Goal: Use online tool/utility: Utilize a website feature to perform a specific function

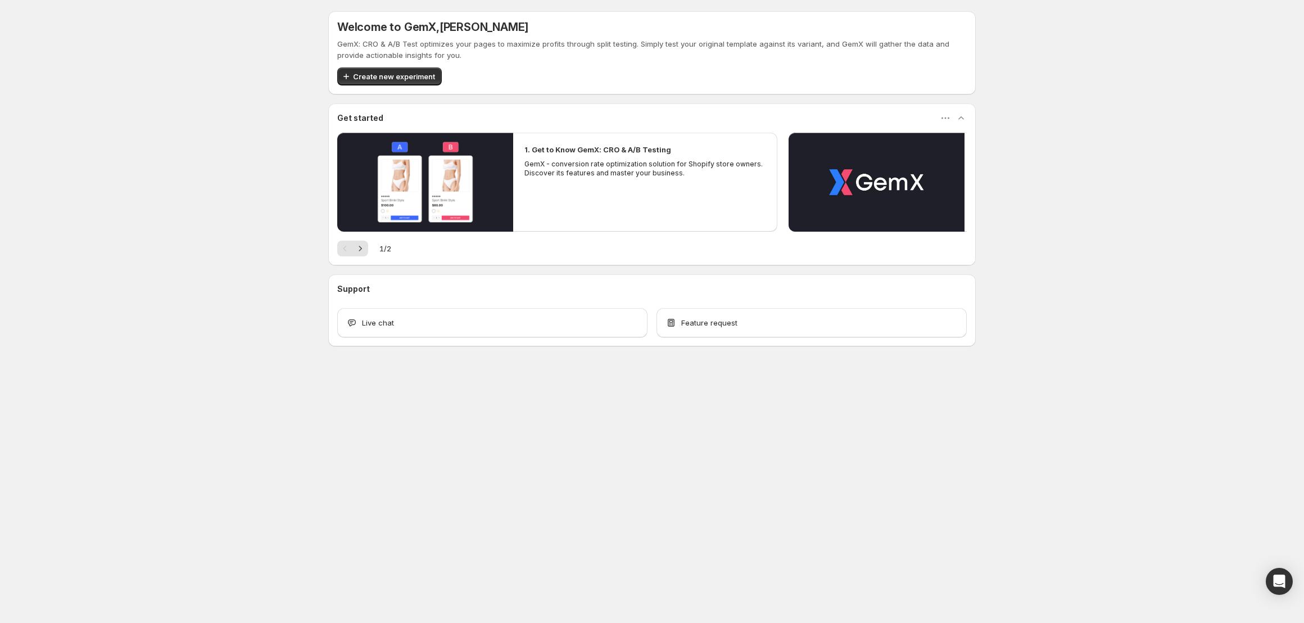
click at [383, 83] on button "Create new experiment" at bounding box center [389, 76] width 105 height 18
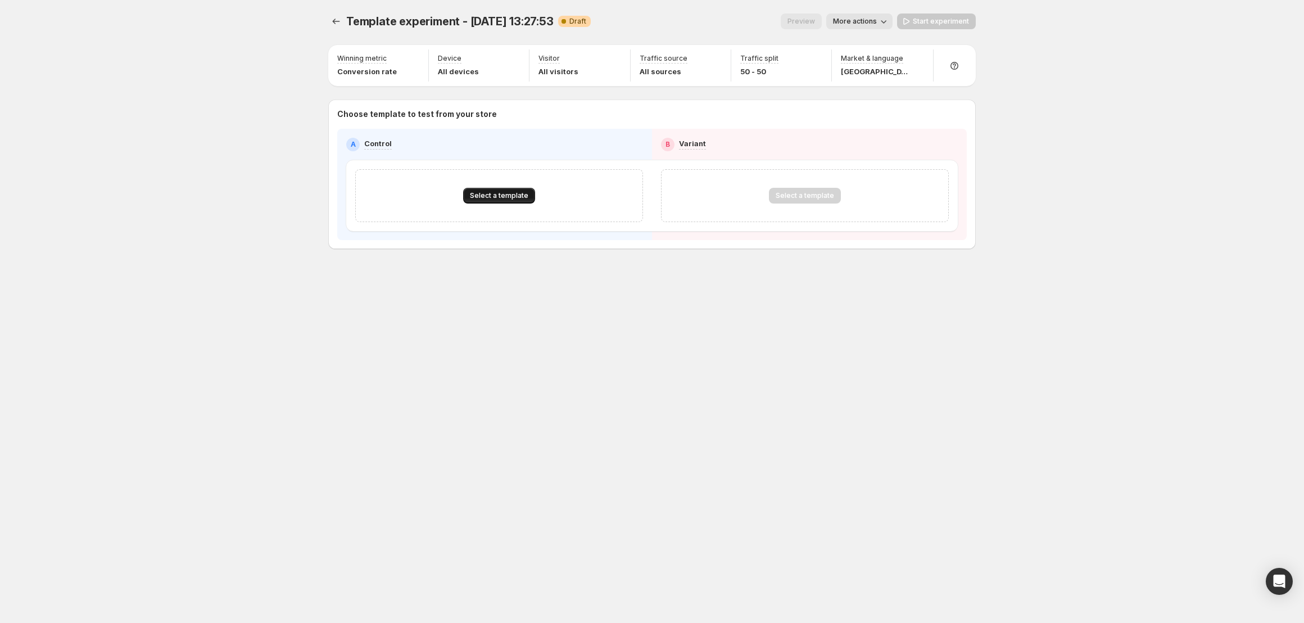
click at [512, 198] on span "Select a template" at bounding box center [499, 195] width 58 height 9
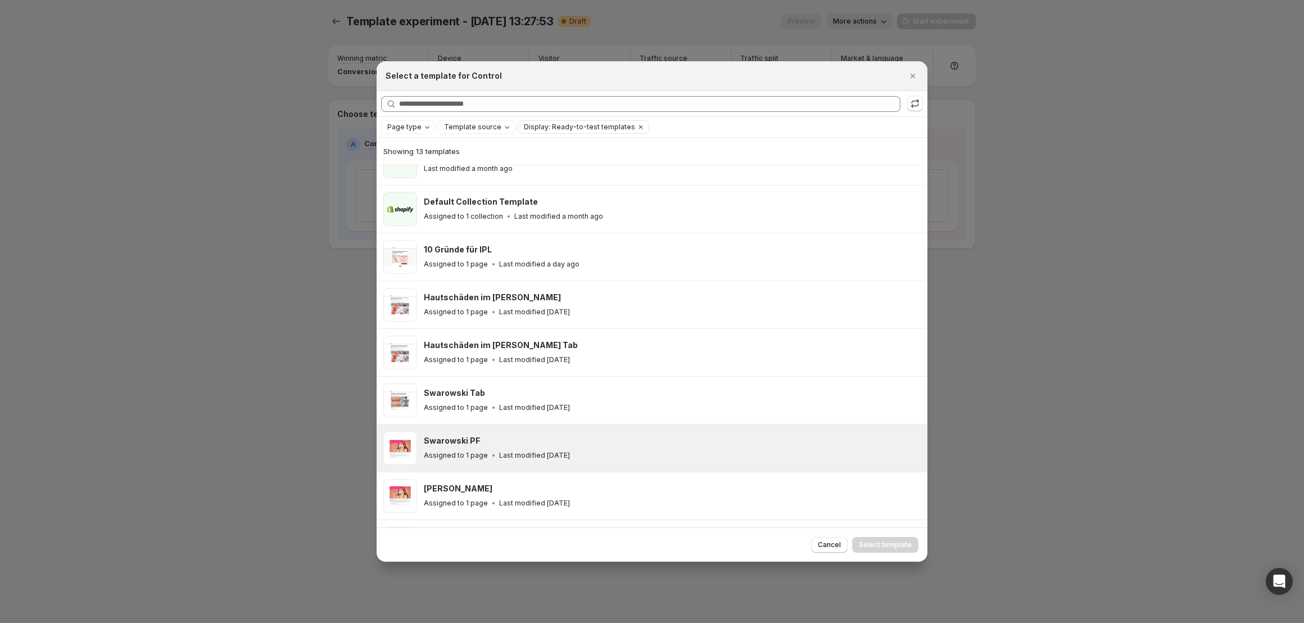
scroll to position [95, 0]
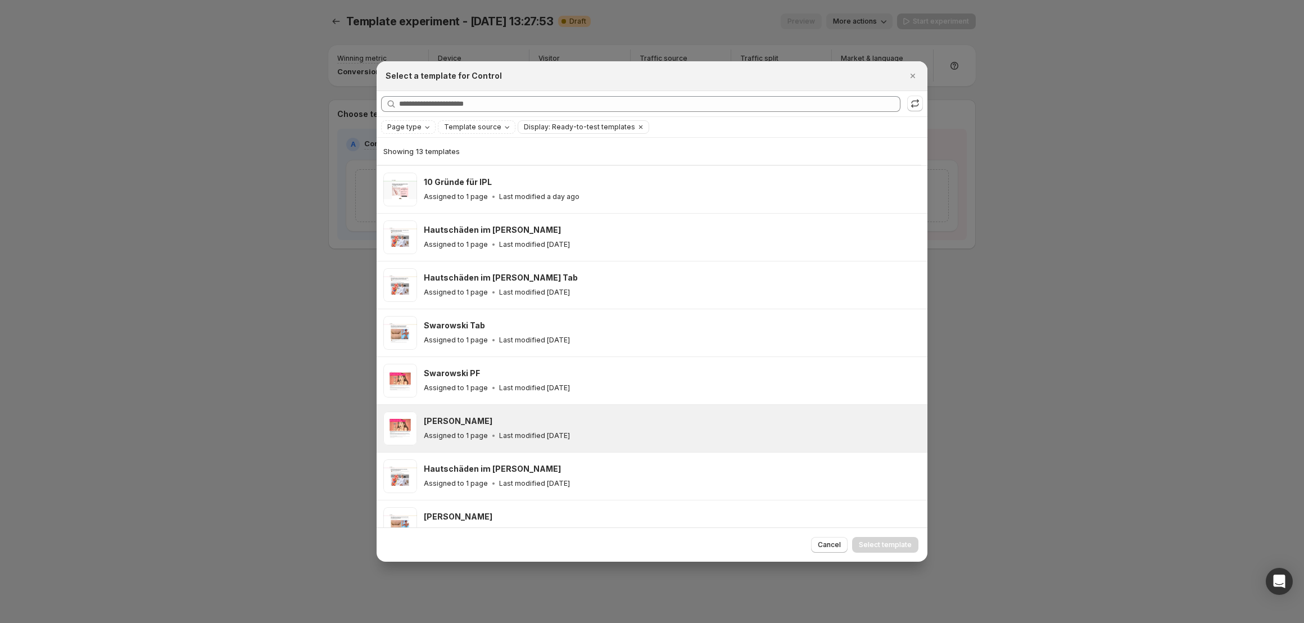
click at [534, 417] on div "[PERSON_NAME]" at bounding box center [670, 420] width 493 height 11
click at [897, 546] on span "Select template" at bounding box center [885, 544] width 53 height 9
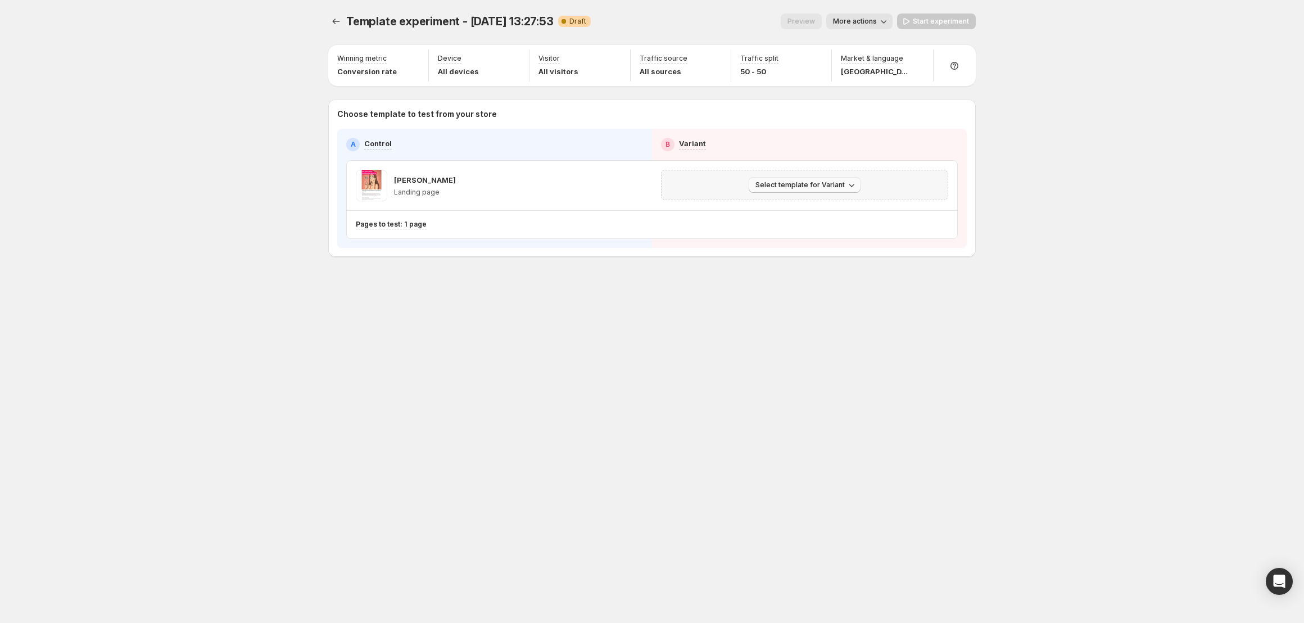
click at [782, 189] on button "Select template for Variant" at bounding box center [804, 185] width 112 height 16
click at [785, 213] on span "Select an existing template" at bounding box center [806, 208] width 115 height 11
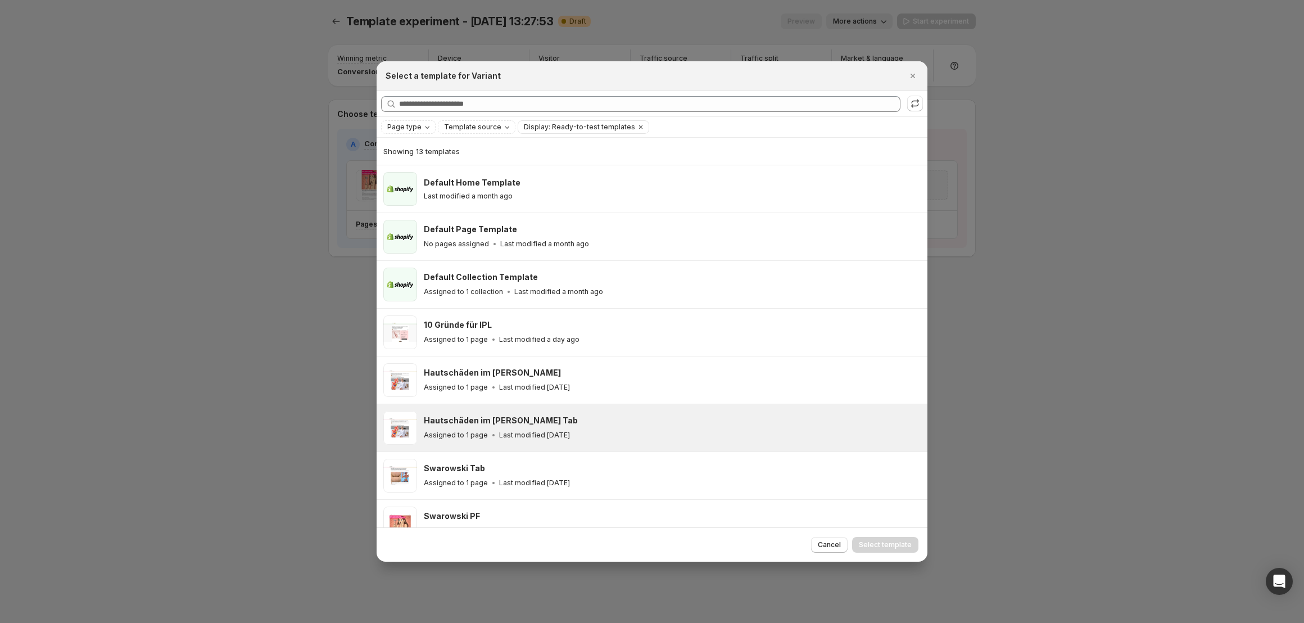
click at [550, 428] on div "Hautschäden im [PERSON_NAME] Tab Assigned to 1 page Last modified [DATE]" at bounding box center [670, 428] width 493 height 26
click at [906, 543] on span "Select template" at bounding box center [885, 544] width 53 height 9
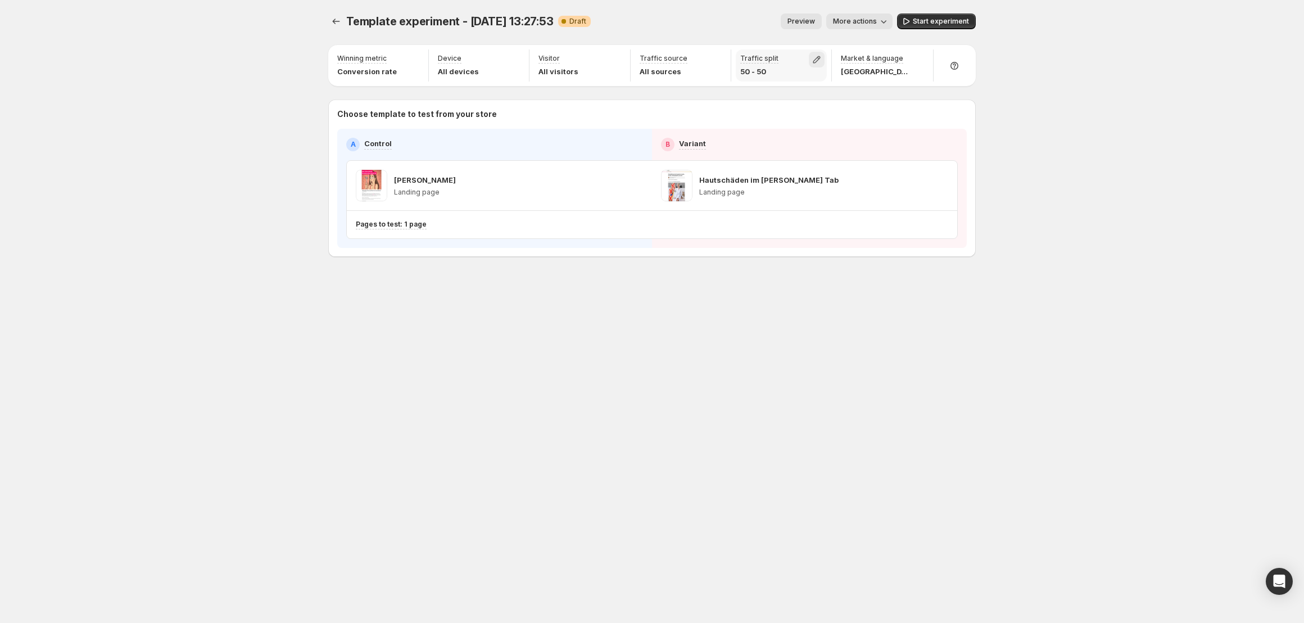
click at [816, 57] on icon "button" at bounding box center [816, 59] width 7 height 7
drag, startPoint x: 815, startPoint y: 82, endPoint x: 689, endPoint y: 79, distance: 125.3
click at [736, 80] on input "range" at bounding box center [817, 84] width 162 height 16
drag, startPoint x: 736, startPoint y: 83, endPoint x: 1107, endPoint y: 98, distance: 371.2
type input "***"
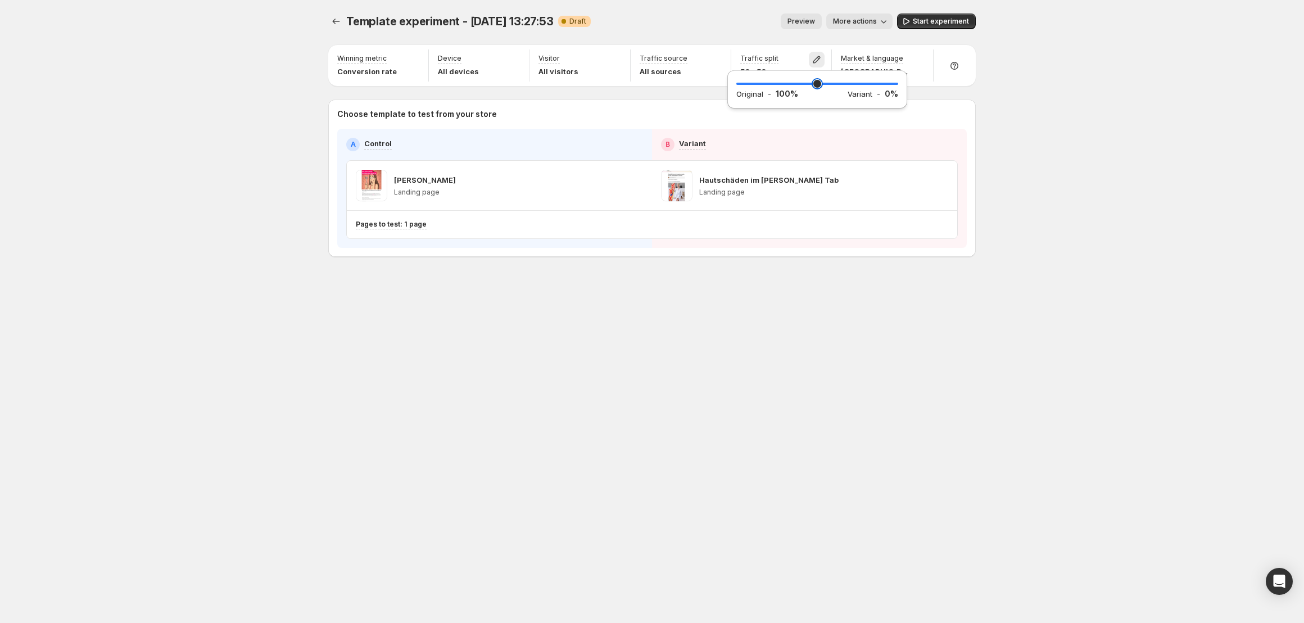
click at [898, 92] on input "range" at bounding box center [817, 84] width 162 height 16
click at [1114, 101] on div "Template experiment - [DATE] 13:27:53. This page is ready Template experiment -…" at bounding box center [652, 311] width 1304 height 623
click at [411, 56] on icon "button" at bounding box center [413, 59] width 11 height 11
drag, startPoint x: 1122, startPoint y: 149, endPoint x: 1098, endPoint y: 144, distance: 24.7
click at [1119, 148] on div "Template experiment - [DATE] 13:27:53. This page is ready Template experiment -…" at bounding box center [652, 311] width 1304 height 623
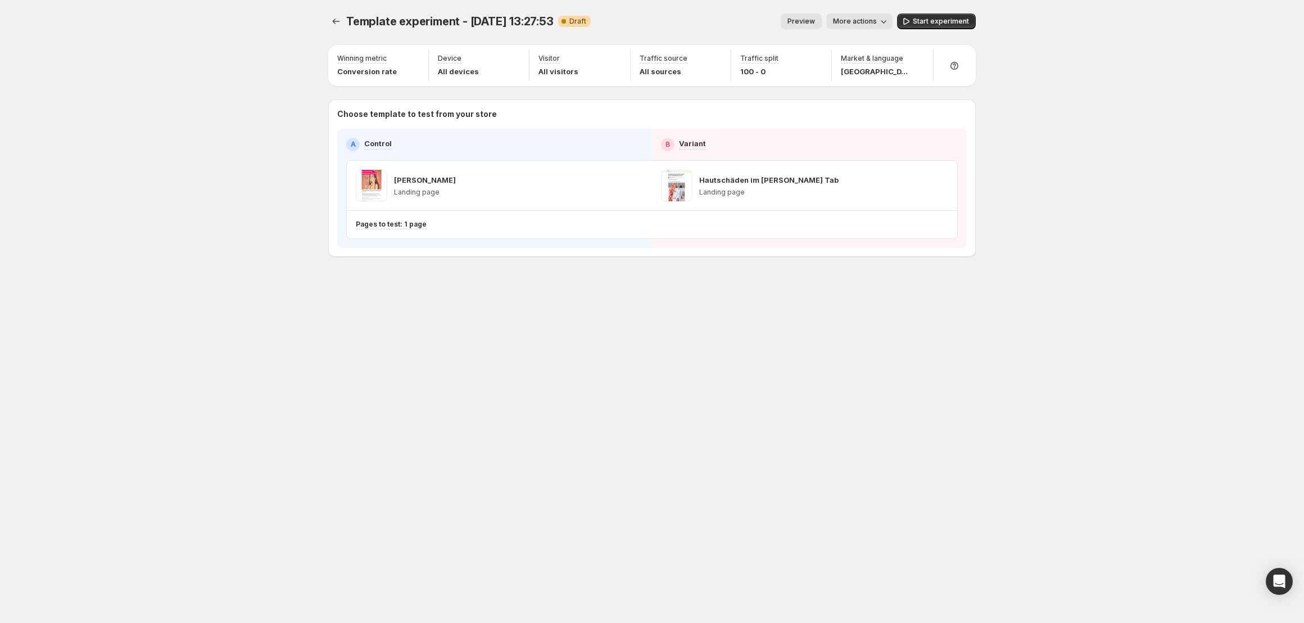
click at [875, 24] on span "More actions" at bounding box center [855, 21] width 44 height 9
click at [869, 57] on button "Rename" at bounding box center [877, 64] width 88 height 18
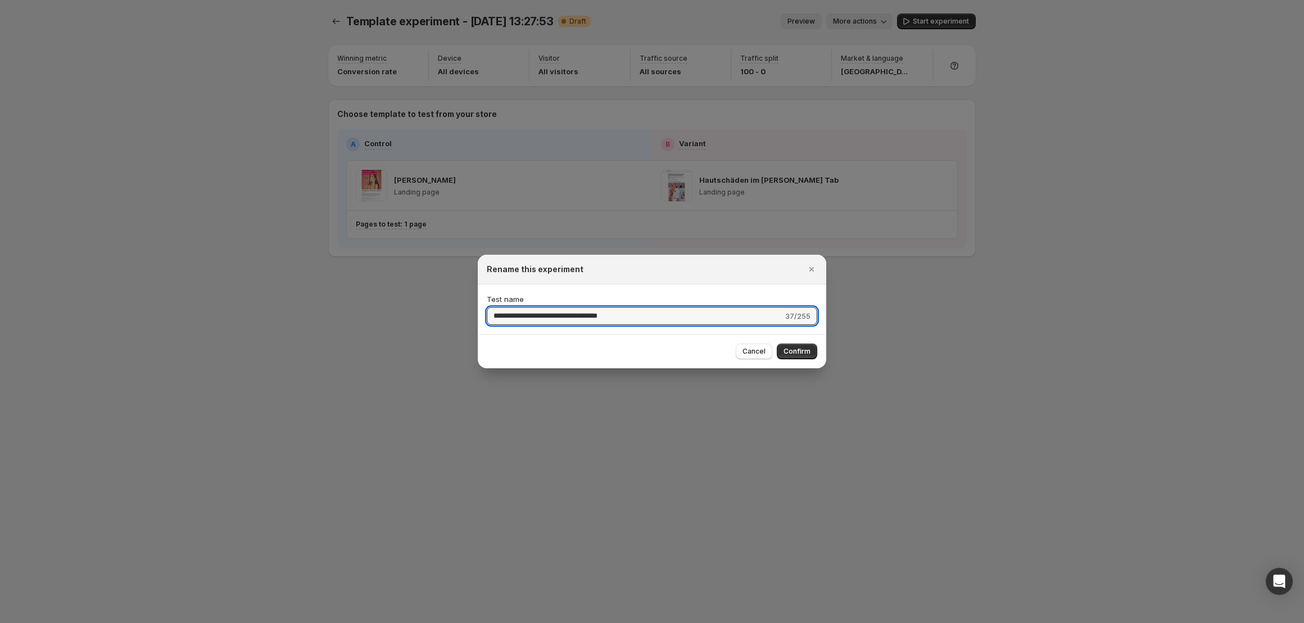
drag, startPoint x: 647, startPoint y: 317, endPoint x: 485, endPoint y: 283, distance: 165.5
click at [473, 622] on div "**********" at bounding box center [652, 623] width 1304 height 0
type input "**********"
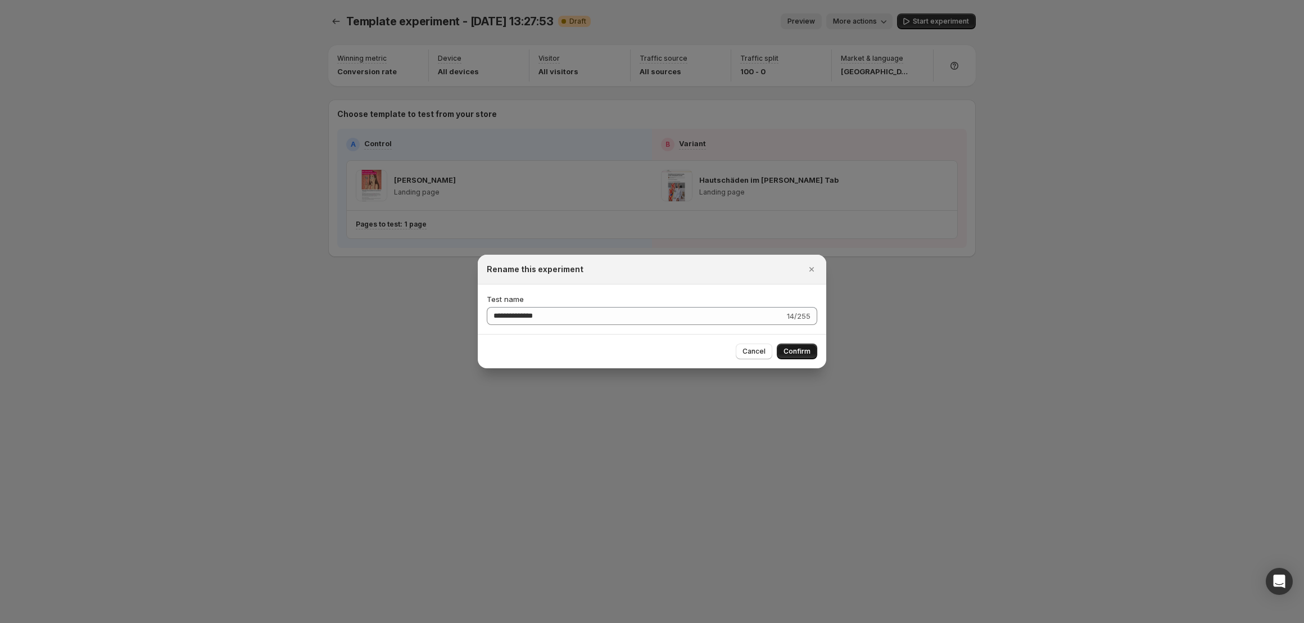
click at [803, 355] on span "Confirm" at bounding box center [796, 351] width 27 height 9
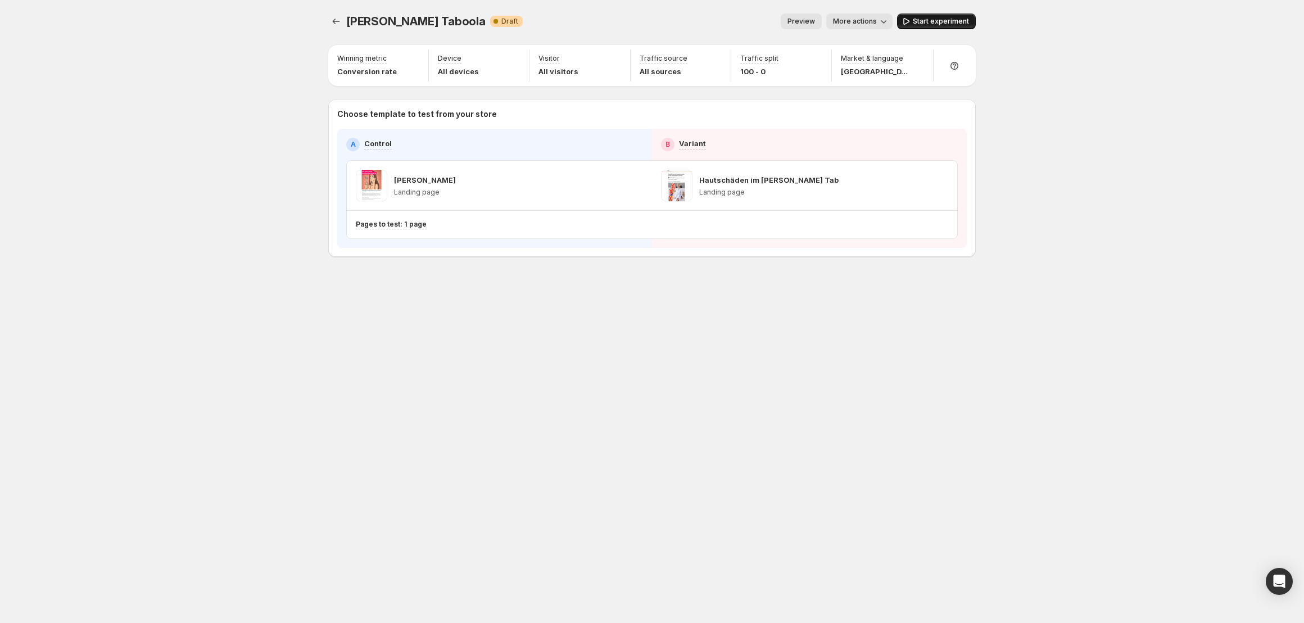
click at [931, 24] on span "Start experiment" at bounding box center [941, 21] width 56 height 9
click at [335, 28] on button "Experiments" at bounding box center [336, 21] width 16 height 16
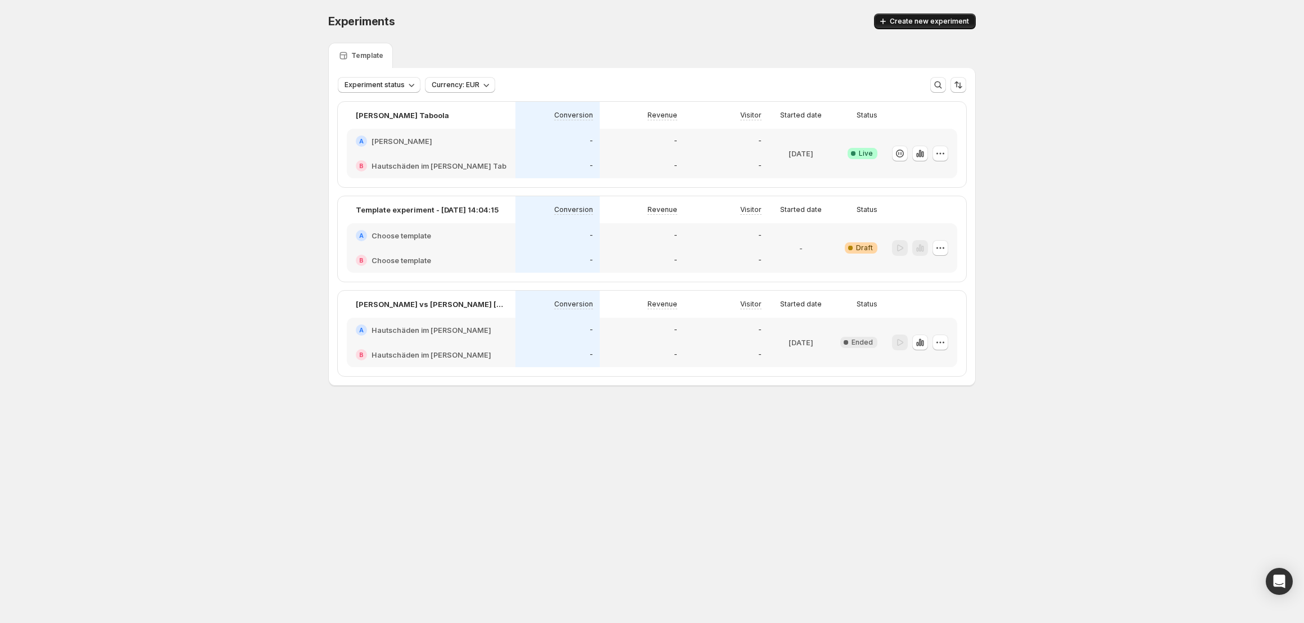
click at [893, 17] on span "Create new experiment" at bounding box center [928, 21] width 79 height 9
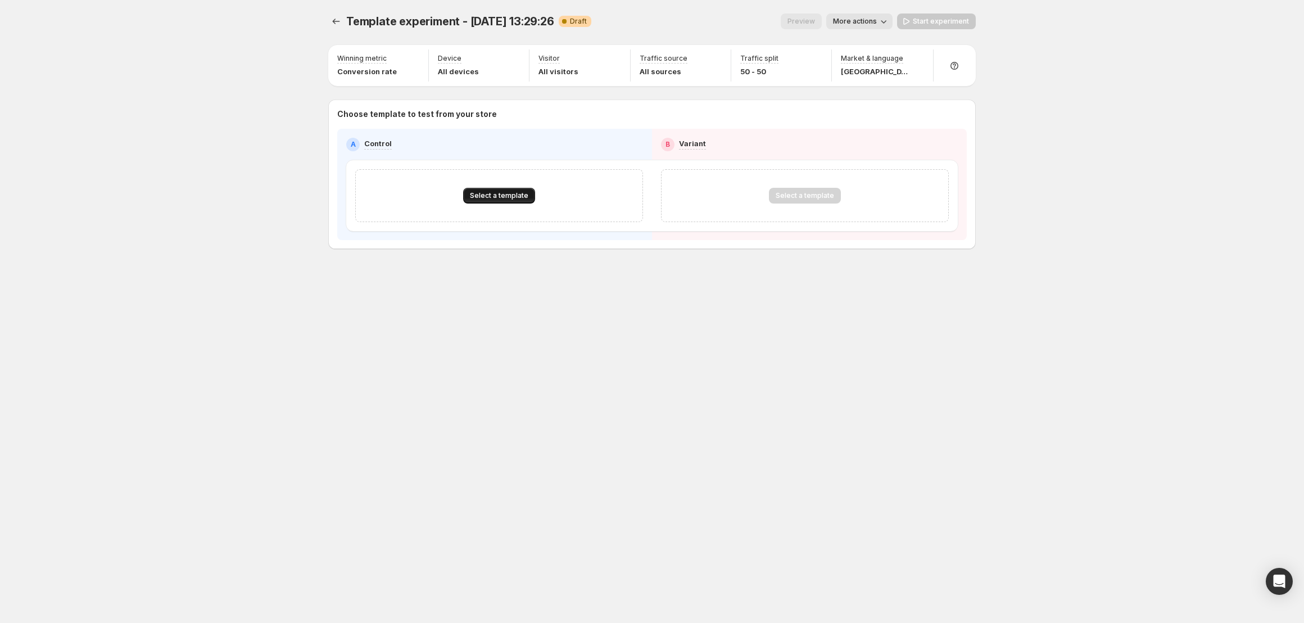
click at [501, 191] on span "Select a template" at bounding box center [499, 195] width 58 height 9
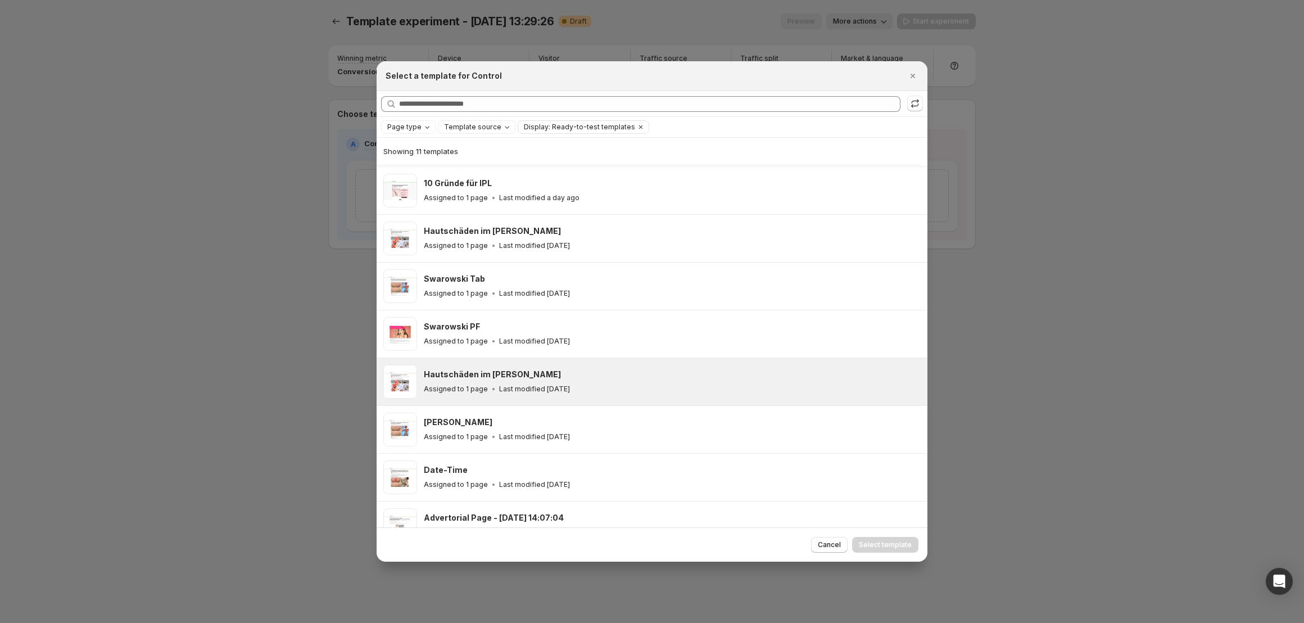
scroll to position [94, 0]
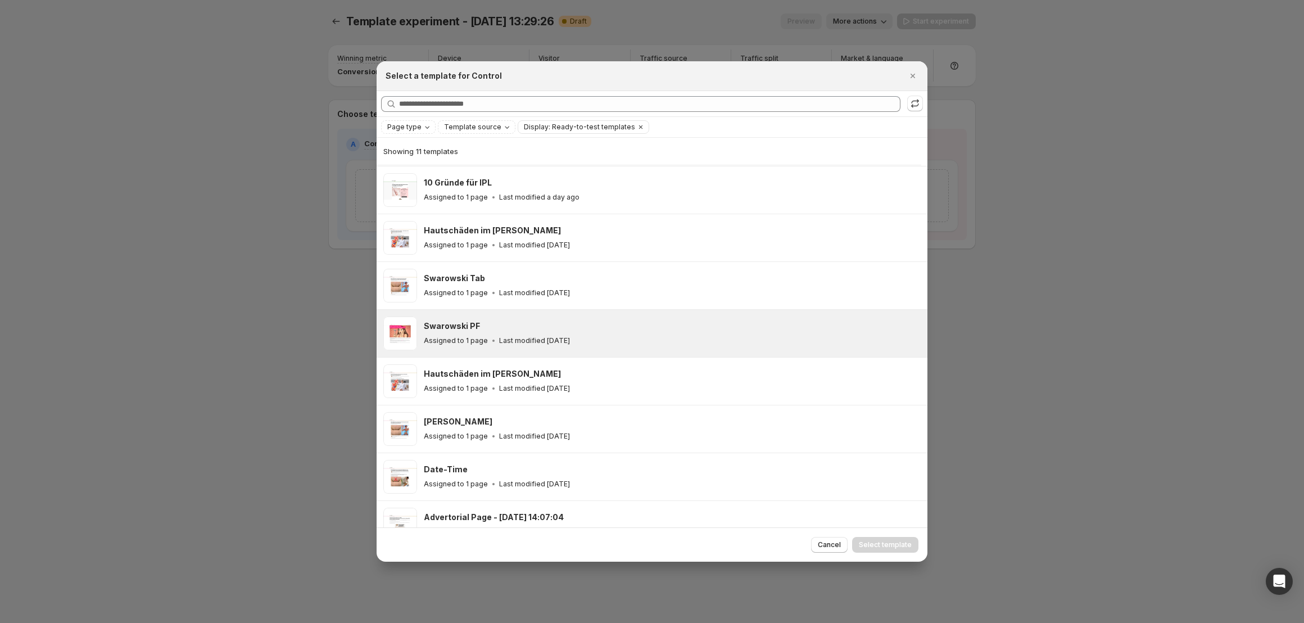
click at [554, 347] on div "Swarowski PF Assigned to 1 page Last modified [DATE]" at bounding box center [672, 333] width 497 height 34
click at [866, 541] on span "Select template" at bounding box center [885, 544] width 53 height 9
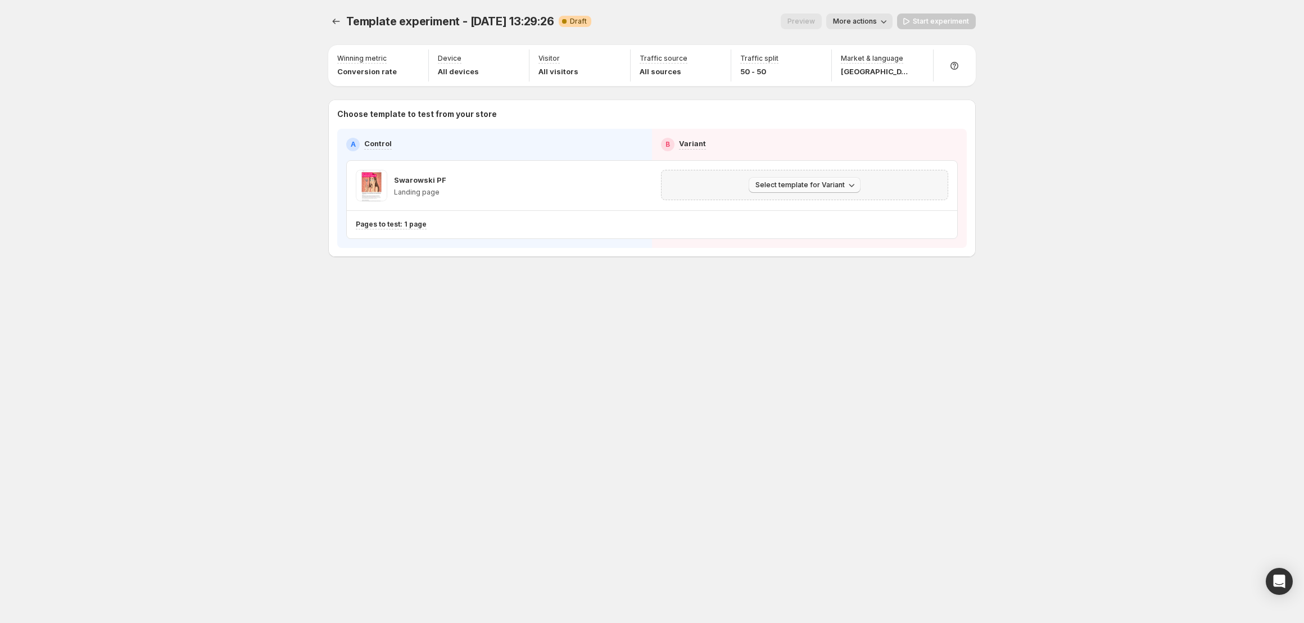
click at [792, 185] on span "Select template for Variant" at bounding box center [799, 184] width 89 height 9
click at [804, 207] on span "Select an existing template" at bounding box center [796, 208] width 95 height 9
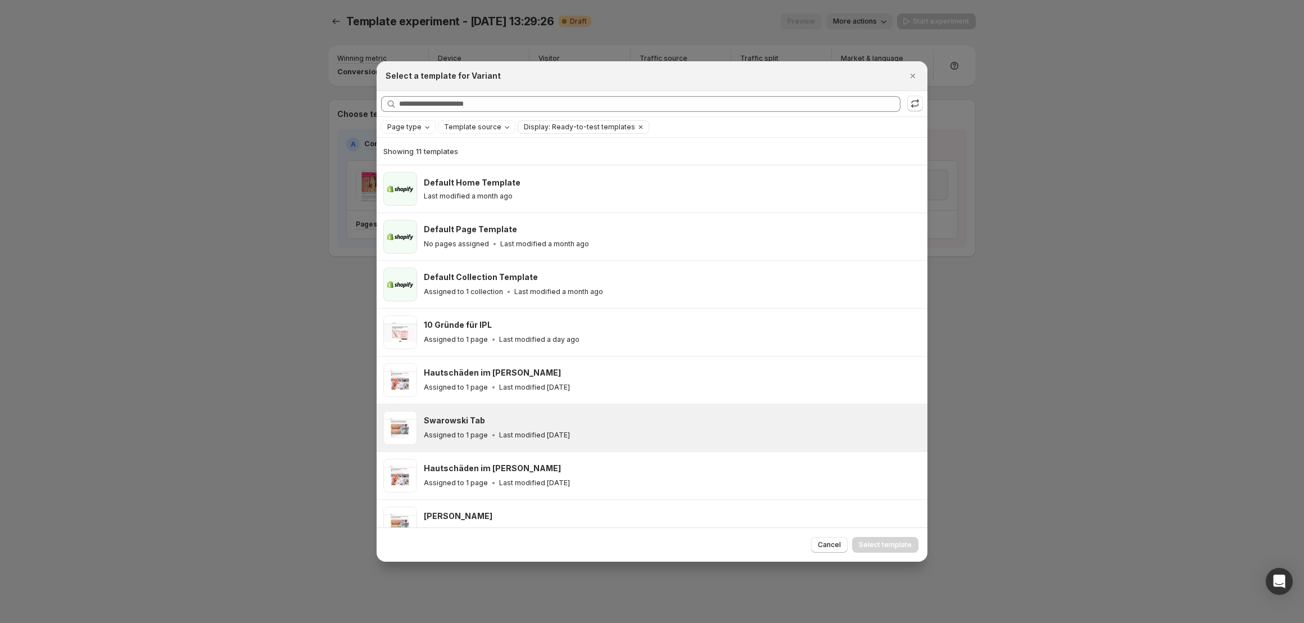
click at [570, 430] on p "Last modified [DATE]" at bounding box center [534, 434] width 71 height 9
drag, startPoint x: 874, startPoint y: 546, endPoint x: 868, endPoint y: 546, distance: 6.7
click at [868, 546] on span "Select template" at bounding box center [885, 544] width 53 height 9
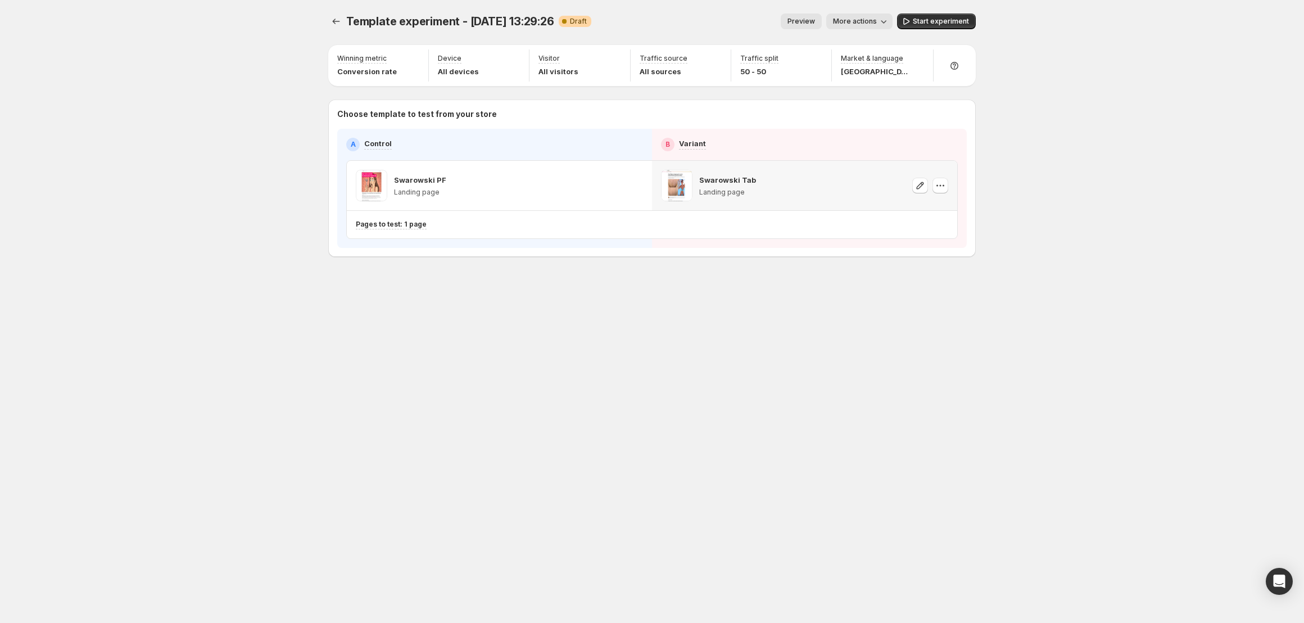
click at [854, 18] on span "More actions" at bounding box center [855, 21] width 44 height 9
click at [853, 64] on span "Rename" at bounding box center [865, 64] width 29 height 9
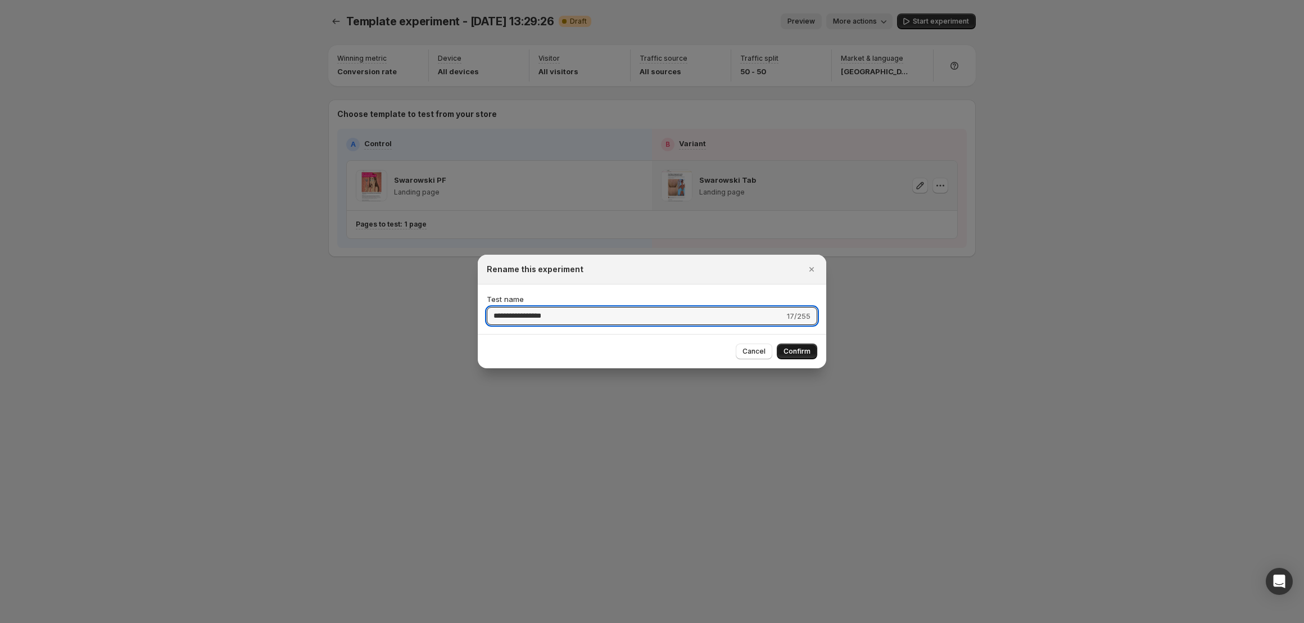
type input "**********"
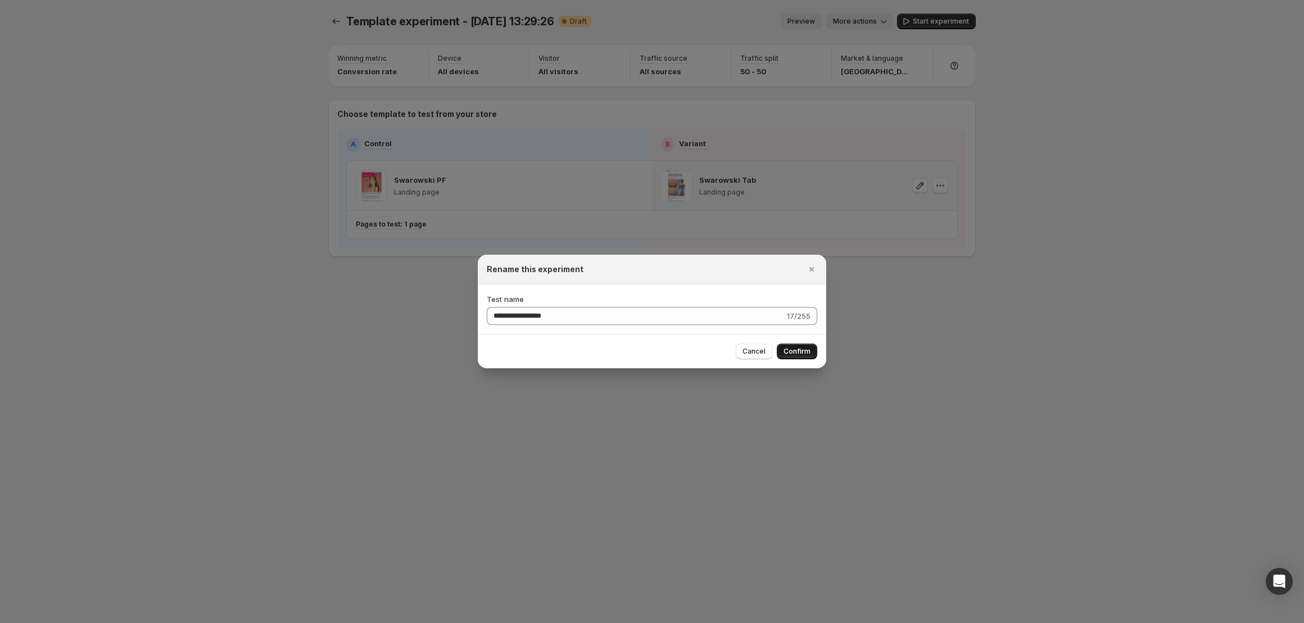
click at [797, 351] on span "Confirm" at bounding box center [796, 351] width 27 height 9
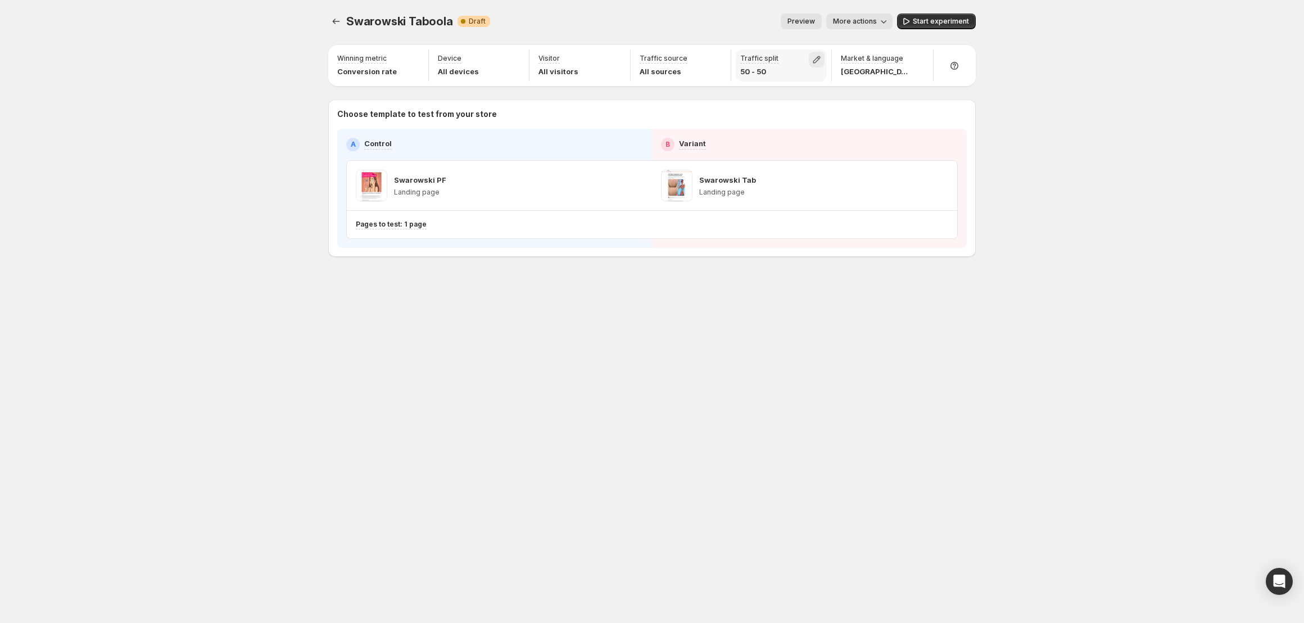
click at [818, 61] on icon "button" at bounding box center [816, 59] width 11 height 11
drag, startPoint x: 815, startPoint y: 85, endPoint x: 1035, endPoint y: 98, distance: 220.1
type input "***"
click at [898, 92] on input "range" at bounding box center [817, 84] width 162 height 16
click at [1028, 103] on div "Swarowski Taboola. This page is ready Swarowski Taboola Warning Complete Draft …" at bounding box center [652, 311] width 1304 height 623
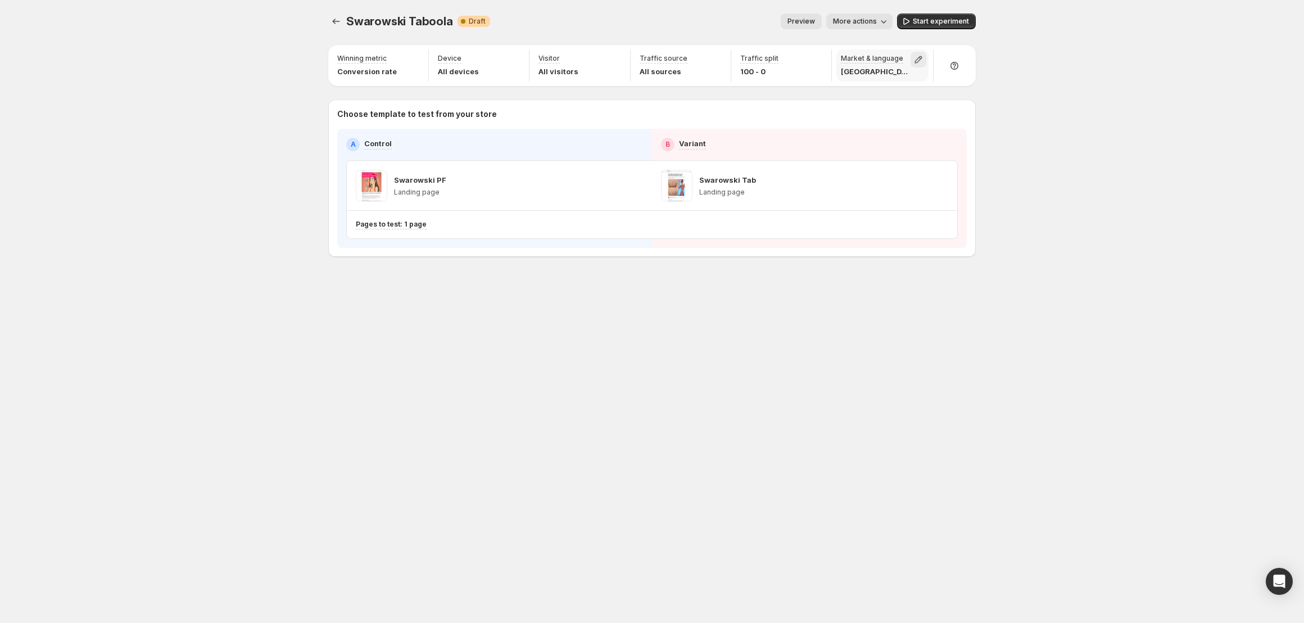
click at [923, 57] on button "button" at bounding box center [918, 60] width 16 height 16
click at [902, 81] on div "[GEOGRAPHIC_DATA]" at bounding box center [835, 84] width 166 height 11
click at [914, 84] on icon "button" at bounding box center [912, 84] width 5 height 3
click at [1007, 101] on div "Swarowski Taboola. This page is ready Swarowski Taboola Warning Complete Draft …" at bounding box center [652, 311] width 1304 height 623
click at [933, 19] on span "Start experiment" at bounding box center [941, 21] width 56 height 9
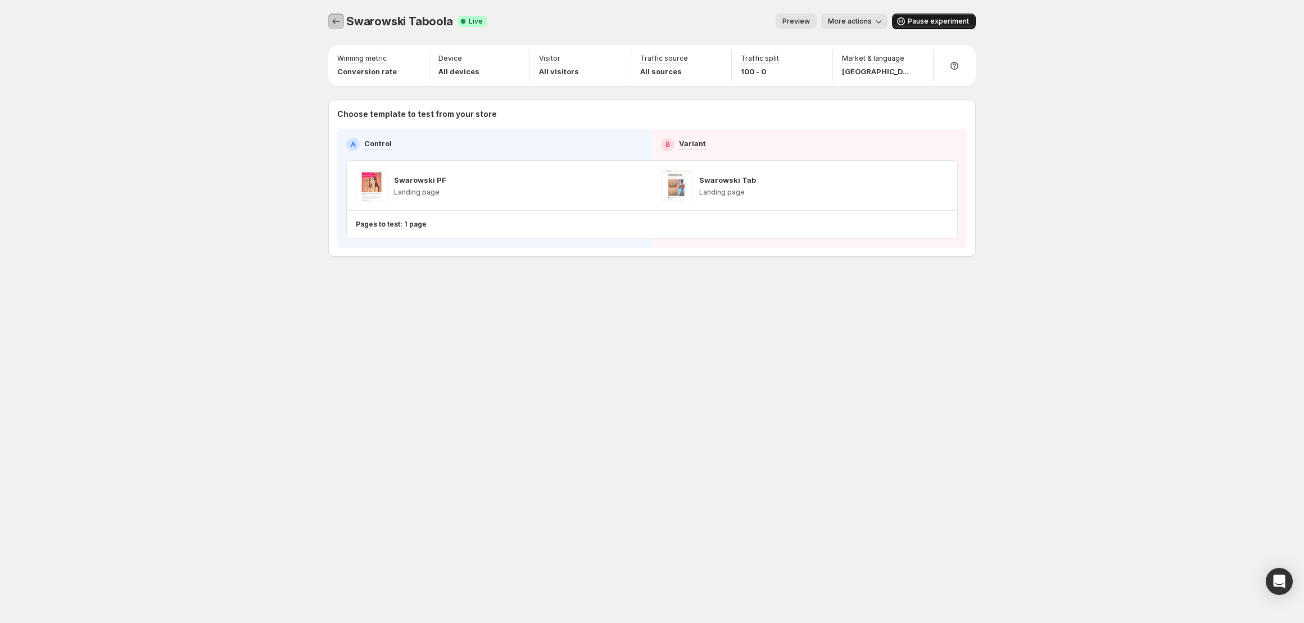
click at [338, 22] on icon "Experiments" at bounding box center [335, 21] width 11 height 11
